Goal: Task Accomplishment & Management: Manage account settings

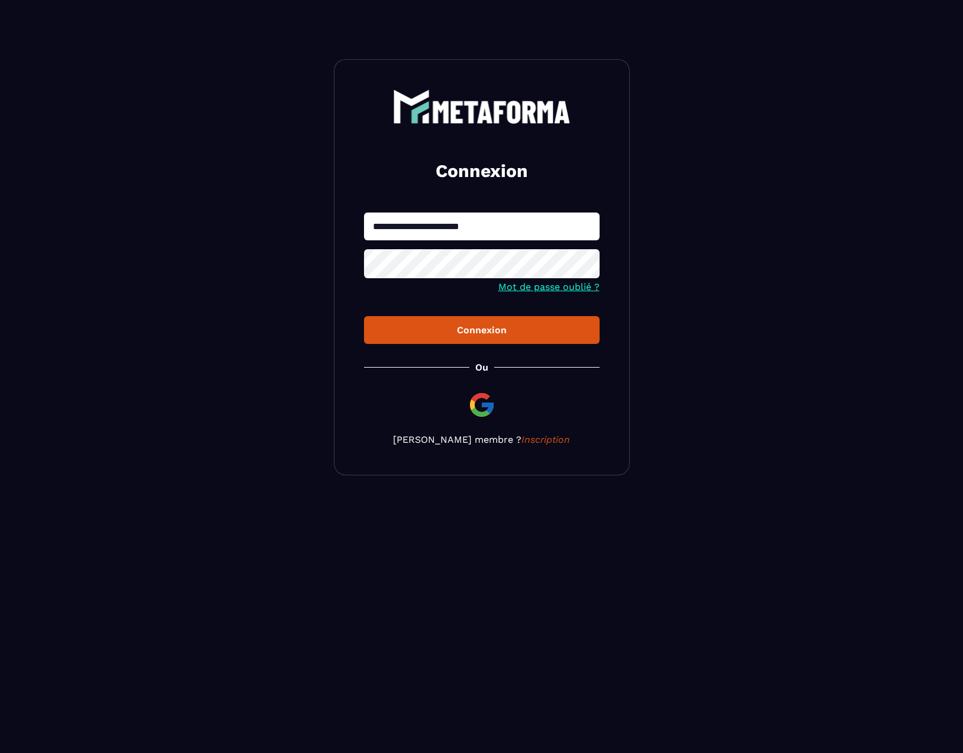
click at [562, 223] on input "**********" at bounding box center [482, 226] width 236 height 28
type input "**********"
click at [364, 316] on button "Connexion" at bounding box center [482, 330] width 236 height 28
